Goal: Information Seeking & Learning: Learn about a topic

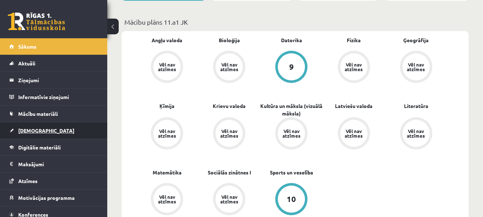
scroll to position [179, 0]
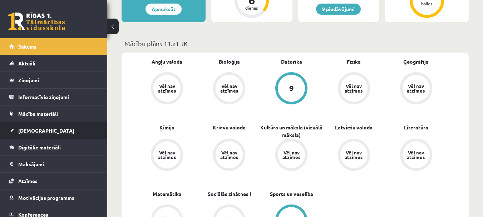
click at [45, 126] on link "[DEMOGRAPHIC_DATA]" at bounding box center [53, 130] width 89 height 16
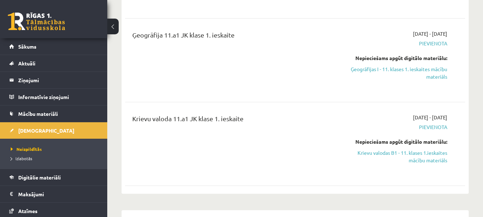
scroll to position [250, 0]
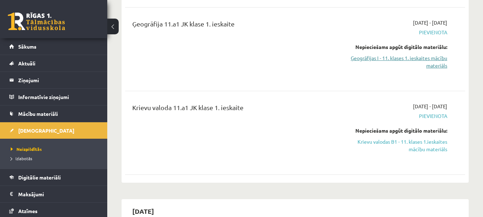
click at [382, 61] on link "Ģeogrāfijas I - 11. klases 1. ieskaites mācību materiāls" at bounding box center [398, 61] width 98 height 15
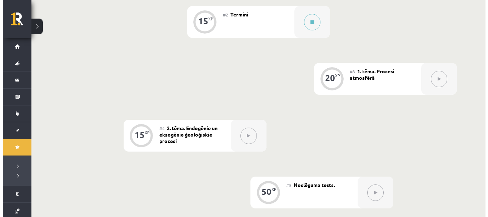
scroll to position [202, 0]
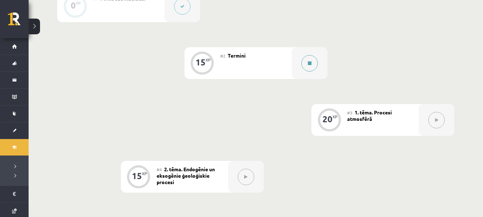
click at [304, 64] on button at bounding box center [309, 63] width 16 height 16
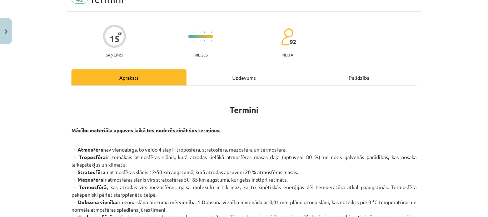
scroll to position [71, 0]
